Goal: Task Accomplishment & Management: Use online tool/utility

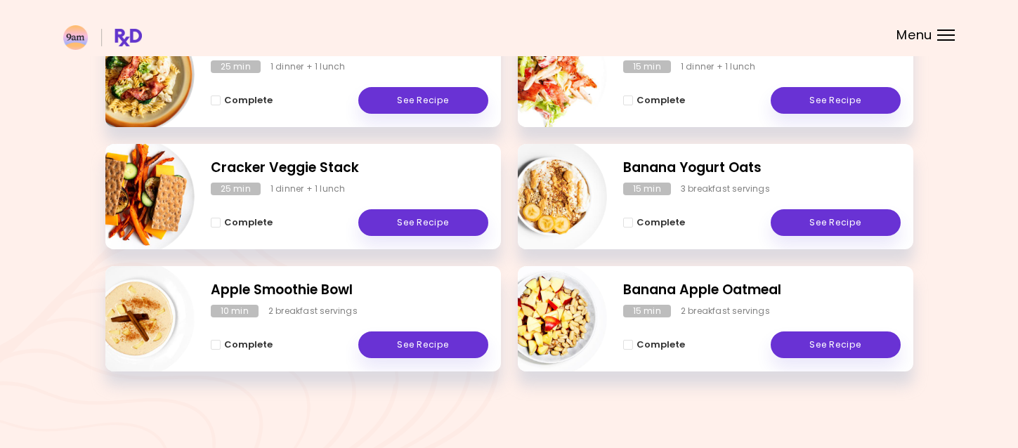
scroll to position [53, 0]
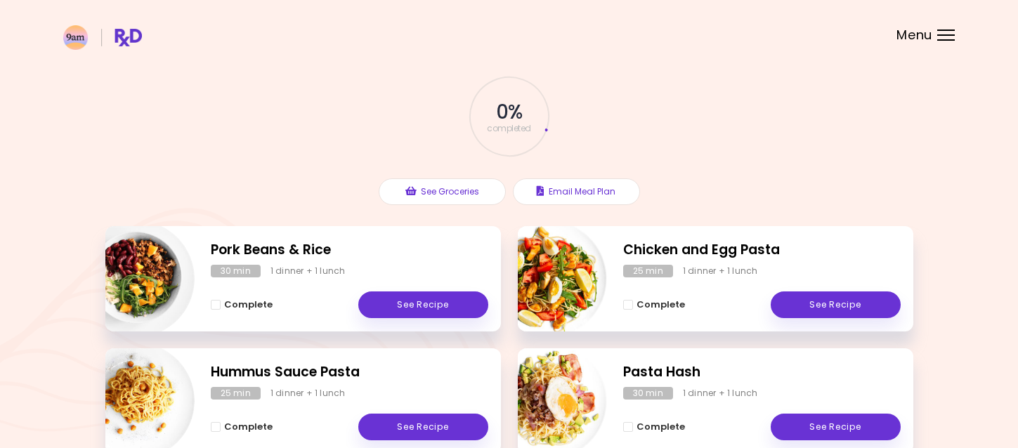
click at [949, 40] on div at bounding box center [946, 39] width 18 height 1
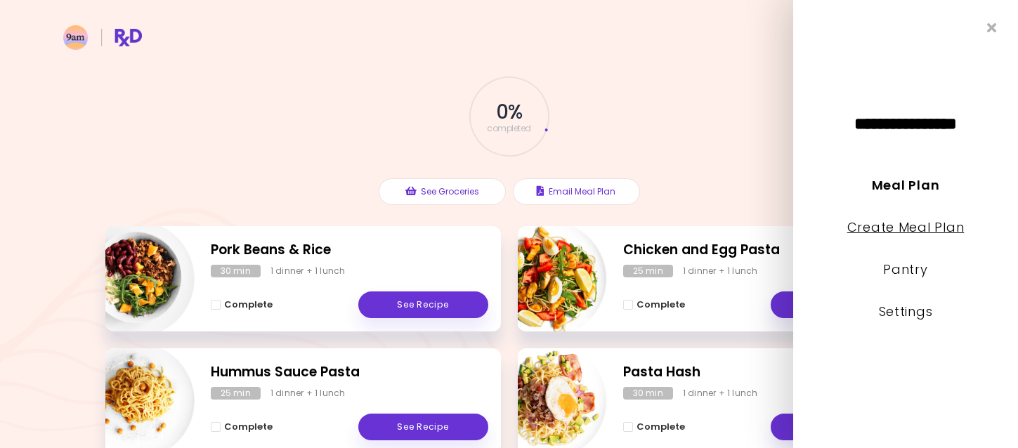
click at [913, 223] on link "Create Meal Plan" at bounding box center [905, 227] width 117 height 18
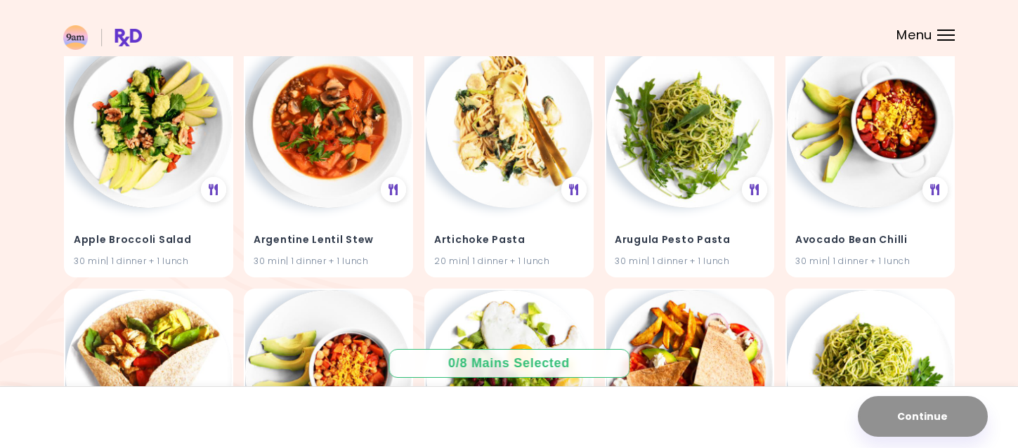
scroll to position [160, 0]
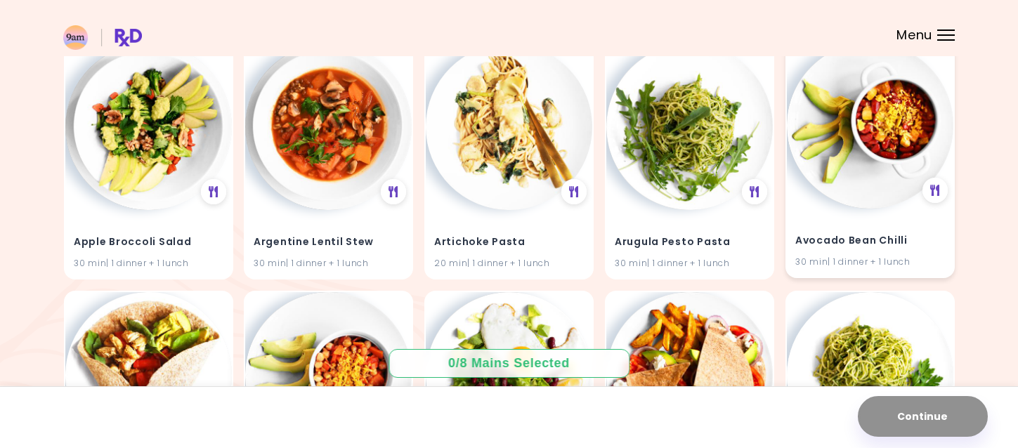
click at [902, 186] on img at bounding box center [870, 125] width 166 height 166
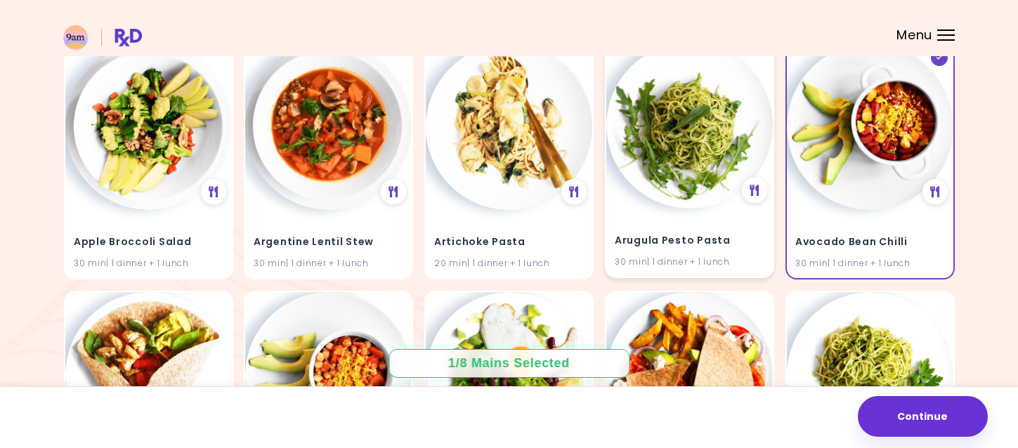
click at [725, 178] on img at bounding box center [689, 125] width 166 height 166
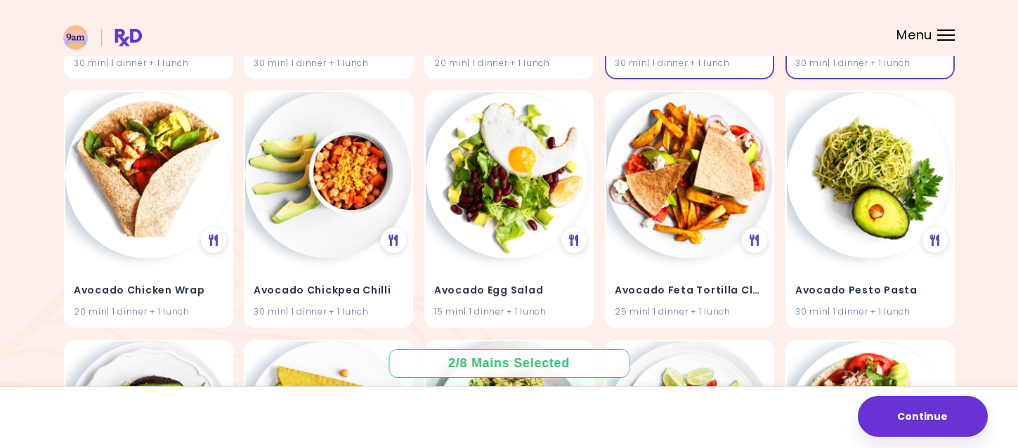
scroll to position [362, 0]
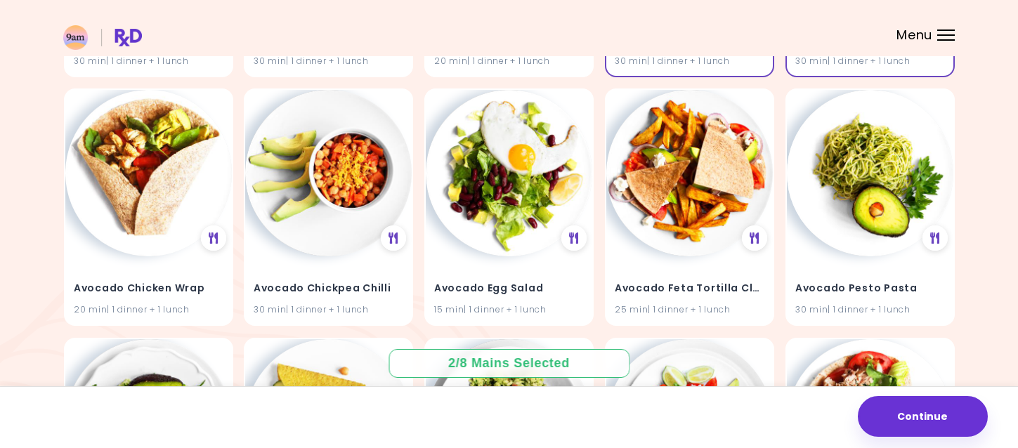
drag, startPoint x: 1018, startPoint y: 213, endPoint x: 975, endPoint y: 19, distance: 199.2
click at [975, 19] on header at bounding box center [509, 28] width 1018 height 56
